Goal: Find contact information: Find contact information

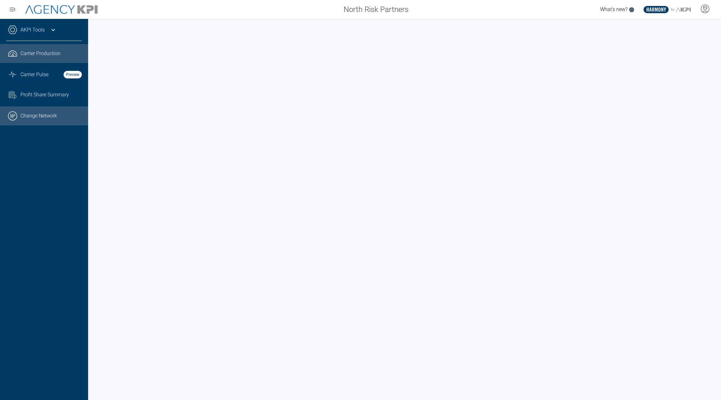
click at [34, 116] on link ".cls-1{fill:none;stroke:#000;stroke-linecap:round;stroke-linejoin:round;stroke-…" at bounding box center [44, 115] width 88 height 19
click at [51, 122] on link ".cls-1{fill:none;stroke:#221f20;stroke-linecap:round;stroke-linejoin:round;stro…" at bounding box center [44, 117] width 88 height 19
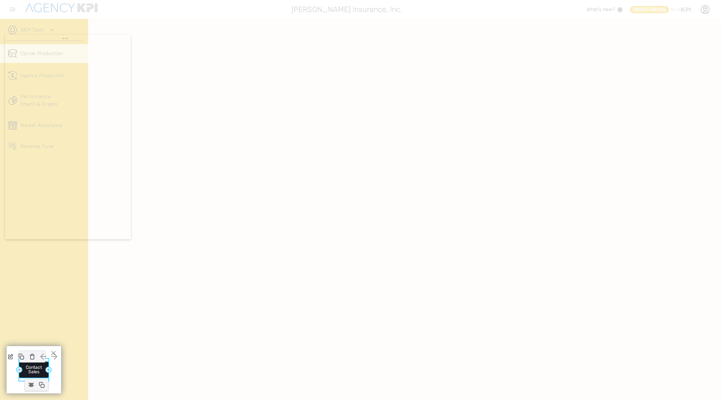
click at [43, 373] on button "Contact Sales" at bounding box center [33, 370] width 29 height 16
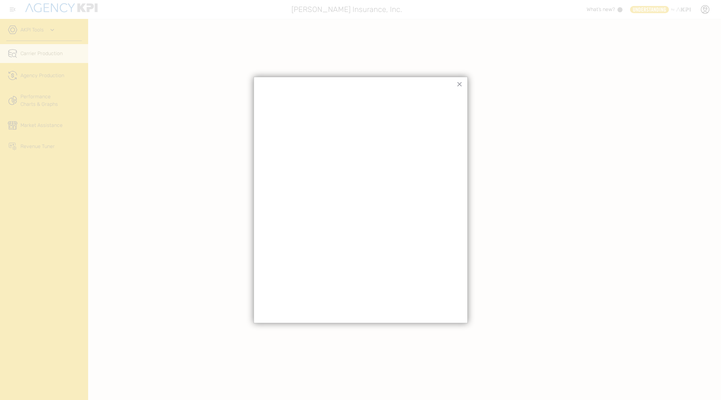
click at [374, 83] on div "× Add Row Add Row" at bounding box center [361, 200] width 214 height 246
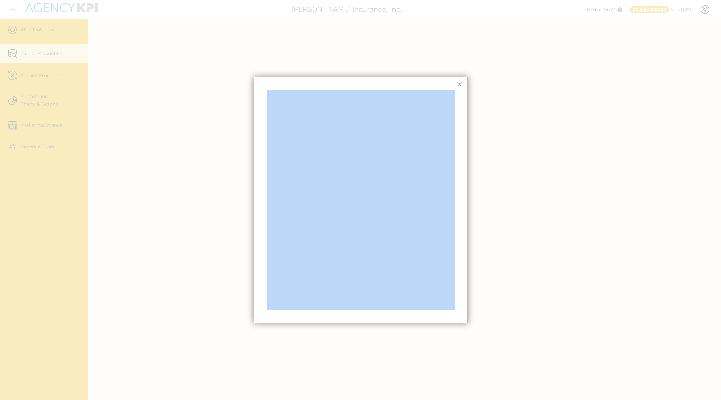
click at [374, 83] on div "× Add Row Add Row" at bounding box center [361, 200] width 214 height 246
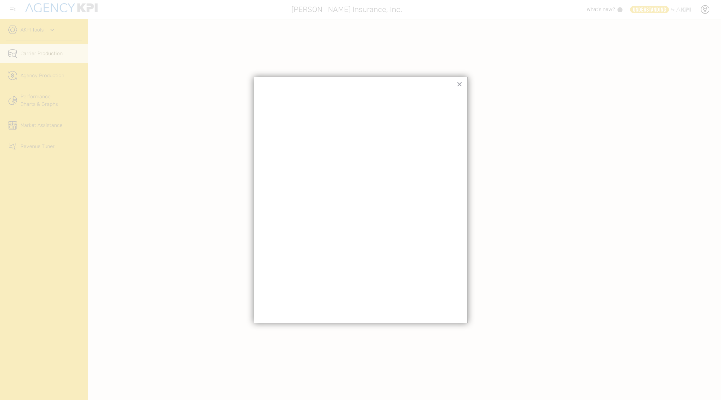
click at [374, 83] on div "× Add Row Add Row" at bounding box center [361, 200] width 214 height 246
click at [461, 88] on button "×" at bounding box center [460, 84] width 6 height 10
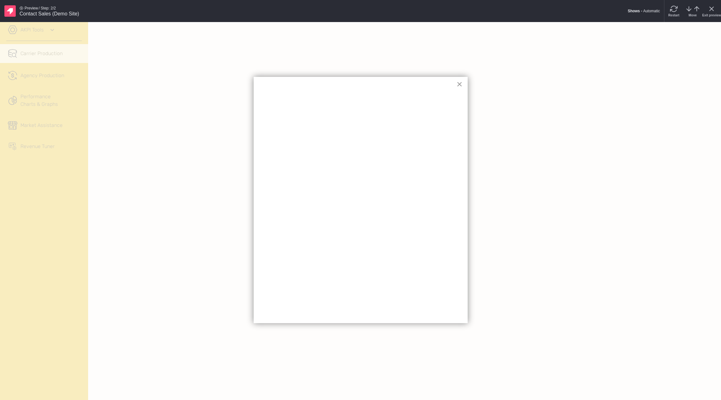
click at [459, 86] on button "×" at bounding box center [460, 84] width 6 height 10
click at [335, 89] on div "×" at bounding box center [361, 199] width 214 height 245
click at [460, 85] on button "×" at bounding box center [460, 84] width 6 height 10
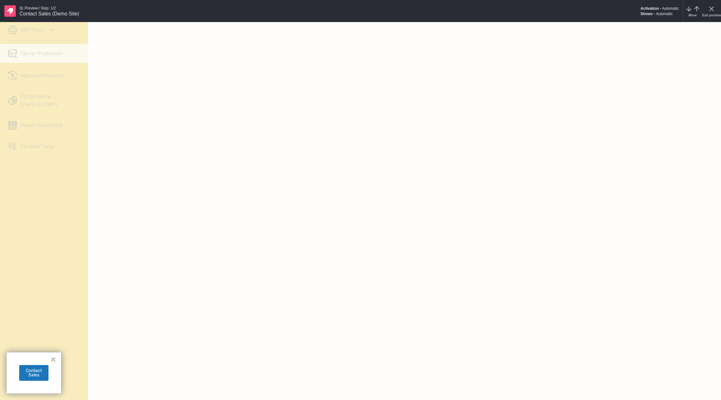
click at [102, 309] on div at bounding box center [360, 200] width 721 height 400
click at [35, 372] on button "Contact Sales" at bounding box center [33, 373] width 29 height 16
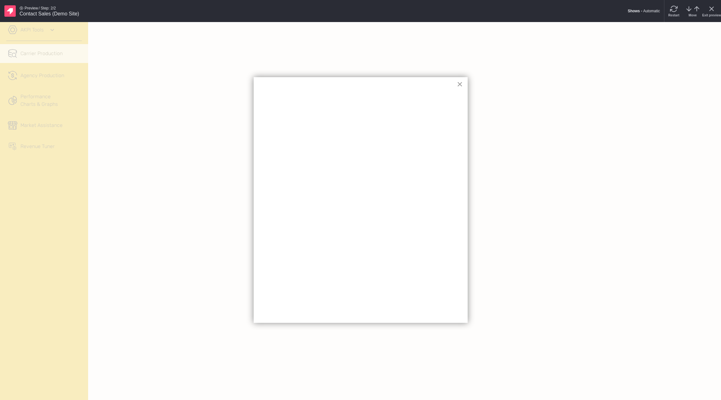
click at [462, 81] on button "×" at bounding box center [460, 84] width 6 height 10
